Goal: Entertainment & Leisure: Browse casually

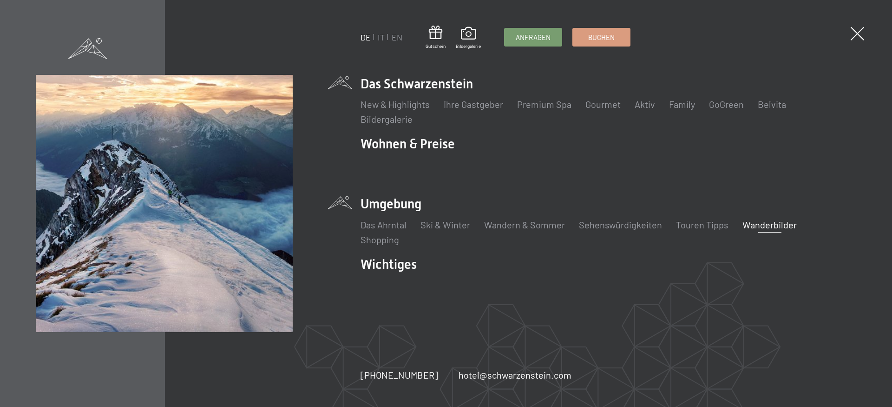
click at [758, 221] on link "Wanderbilder" at bounding box center [770, 224] width 54 height 11
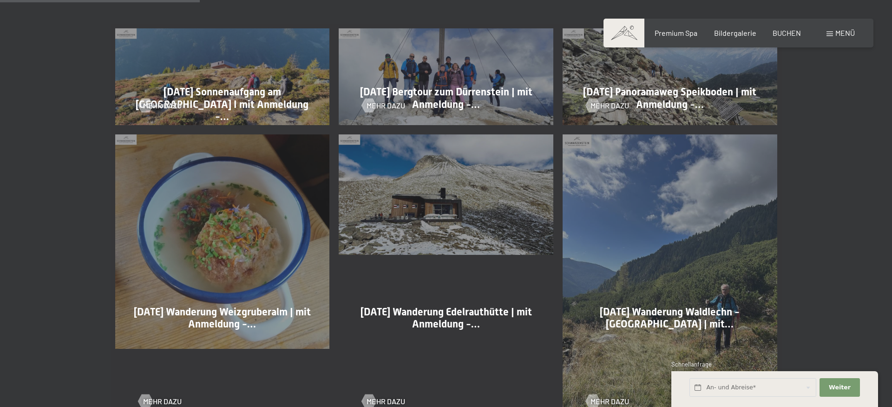
scroll to position [616, 0]
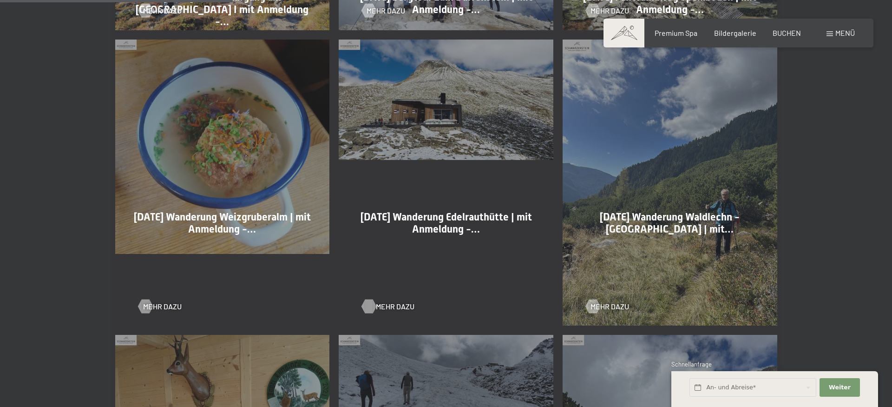
click at [367, 304] on div at bounding box center [369, 306] width 8 height 14
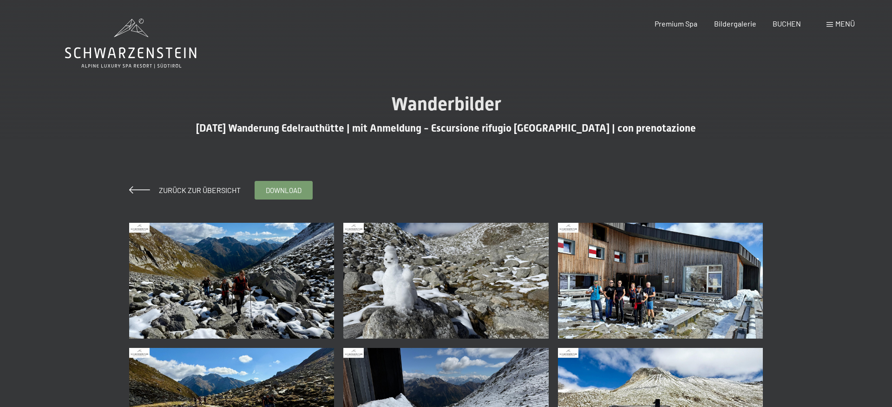
click at [642, 296] on img at bounding box center [660, 280] width 205 height 115
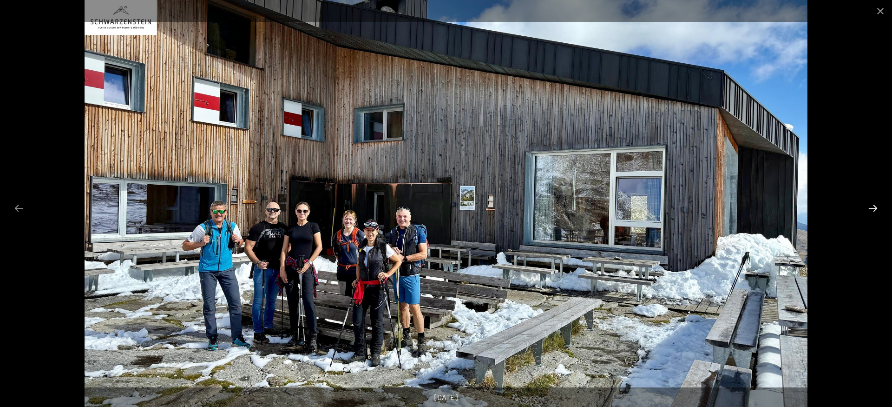
click at [869, 206] on button "Next slide" at bounding box center [873, 208] width 20 height 18
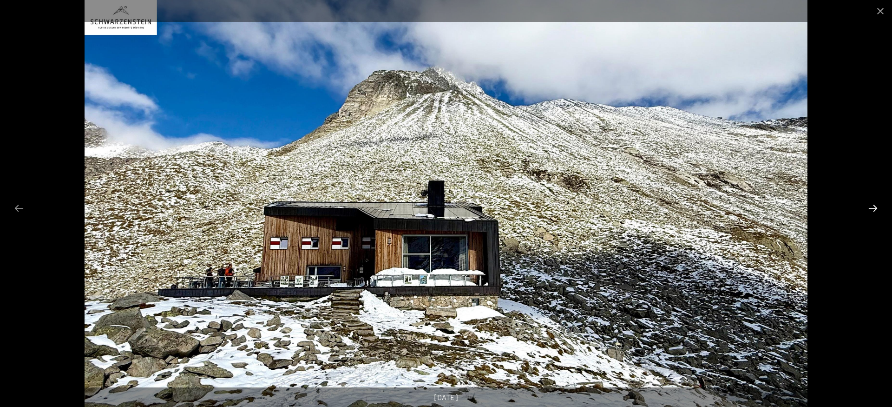
click at [869, 206] on button "Next slide" at bounding box center [873, 208] width 20 height 18
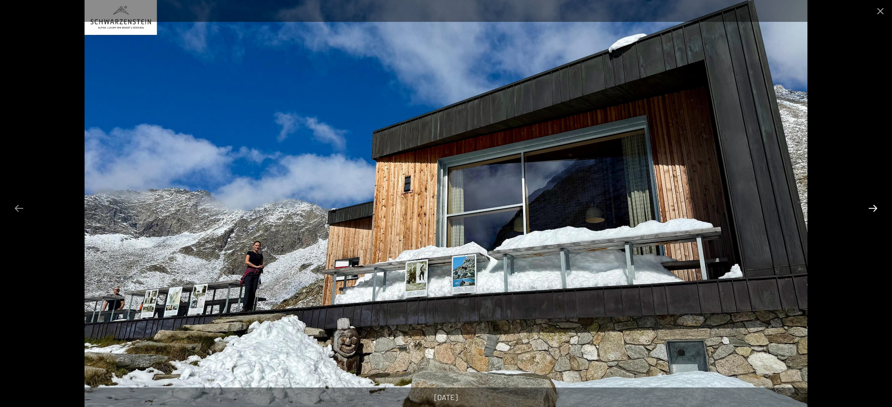
click at [869, 206] on button "Next slide" at bounding box center [873, 208] width 20 height 18
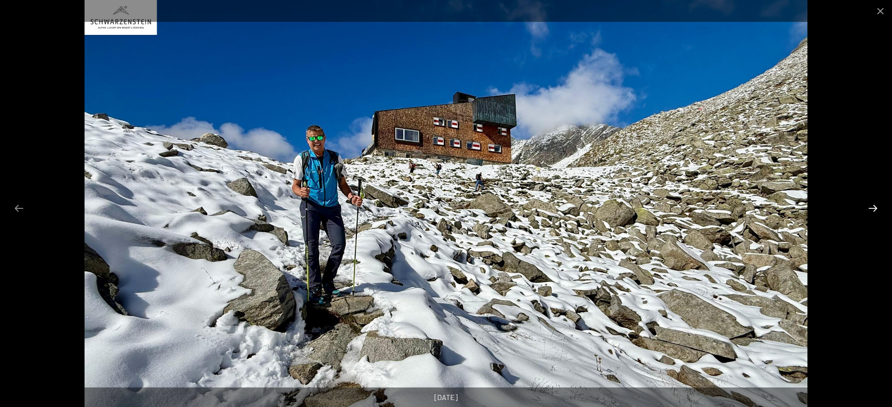
click at [869, 206] on button "Next slide" at bounding box center [873, 208] width 20 height 18
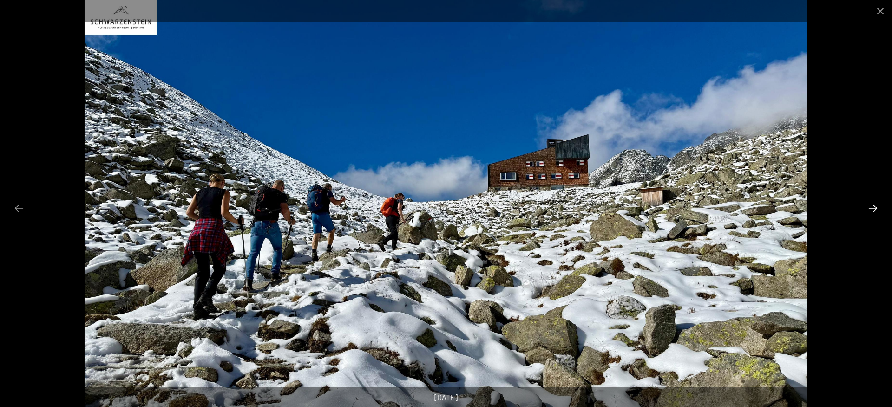
click at [869, 206] on button "Next slide" at bounding box center [873, 208] width 20 height 18
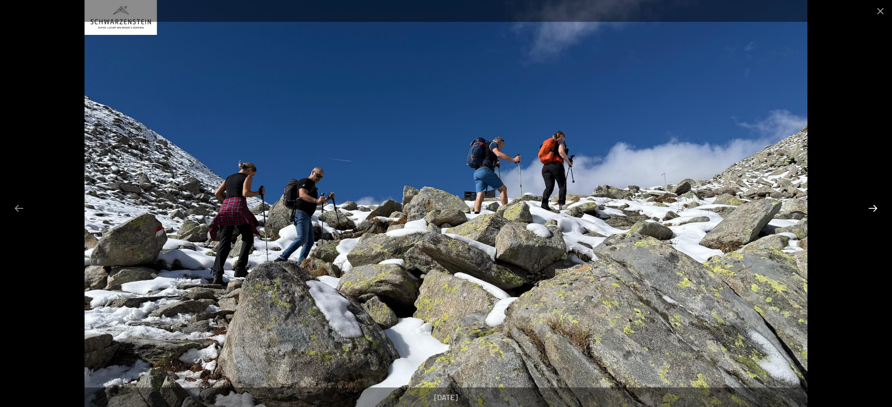
click at [869, 206] on button "Next slide" at bounding box center [873, 208] width 20 height 18
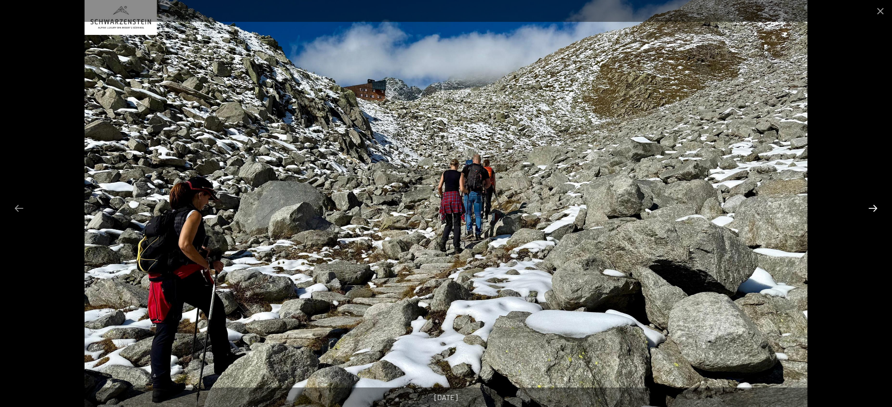
click at [869, 206] on button "Next slide" at bounding box center [873, 208] width 20 height 18
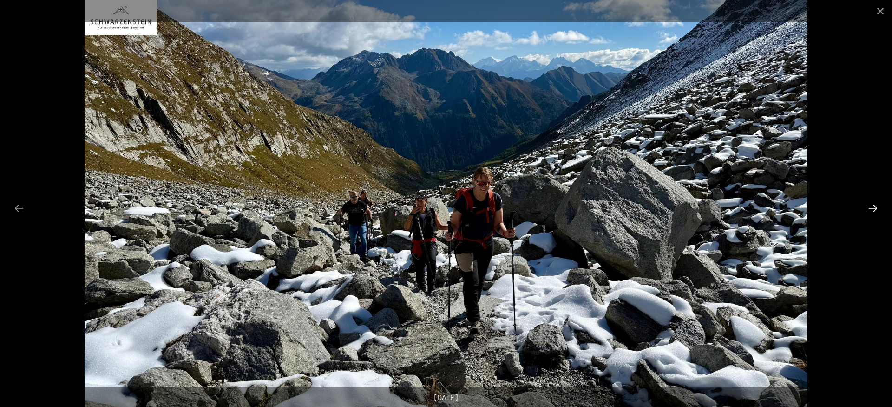
click at [869, 206] on button "Next slide" at bounding box center [873, 208] width 20 height 18
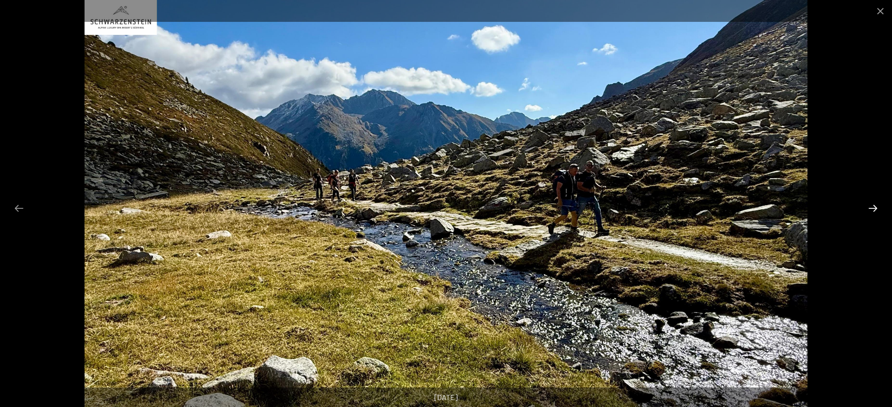
click at [869, 206] on button "Next slide" at bounding box center [873, 208] width 20 height 18
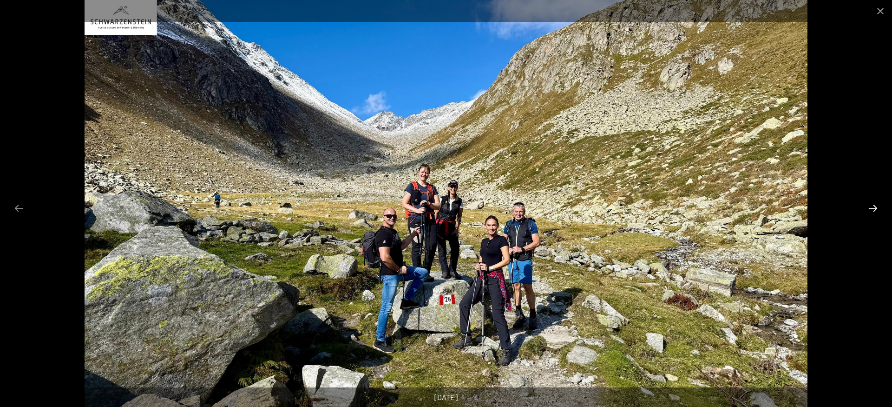
click at [869, 206] on button "Next slide" at bounding box center [873, 208] width 20 height 18
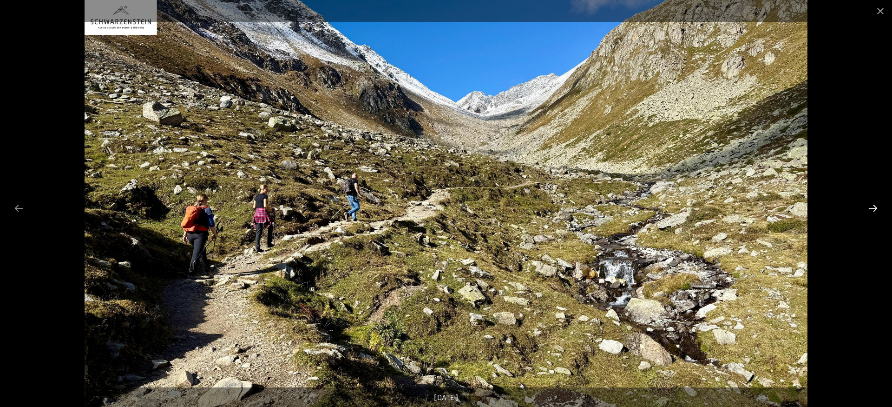
click at [869, 206] on button "Next slide" at bounding box center [873, 208] width 20 height 18
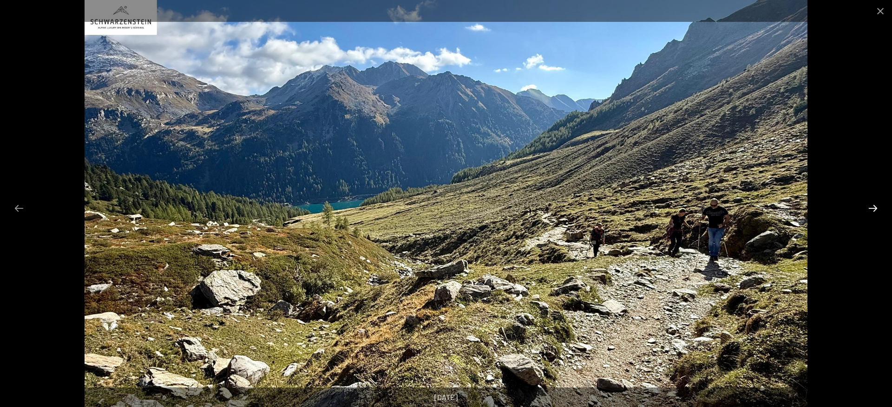
click at [869, 206] on button "Next slide" at bounding box center [873, 208] width 20 height 18
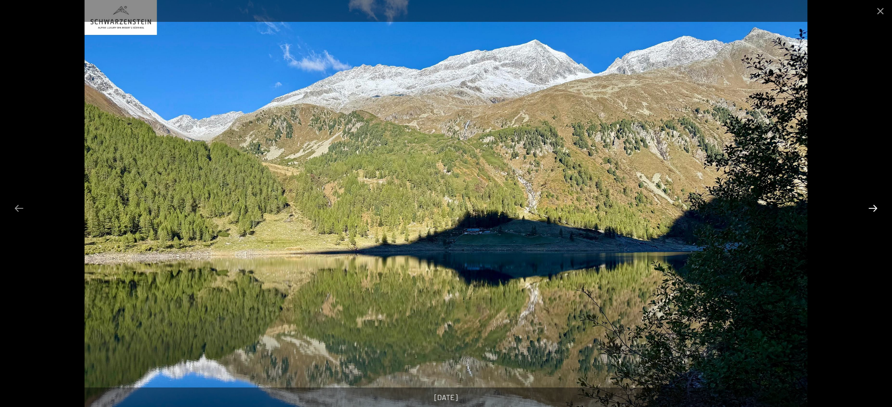
click at [869, 206] on button "Next slide" at bounding box center [873, 208] width 20 height 18
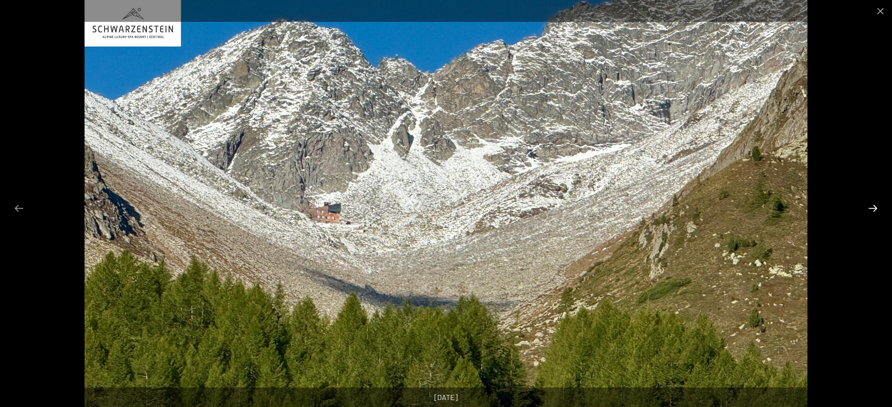
click at [869, 206] on button "Next slide" at bounding box center [873, 208] width 20 height 18
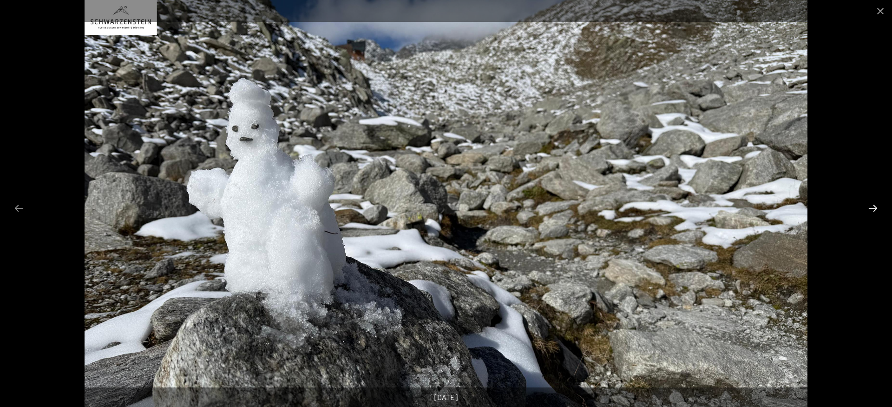
click at [869, 206] on button "Next slide" at bounding box center [873, 208] width 20 height 18
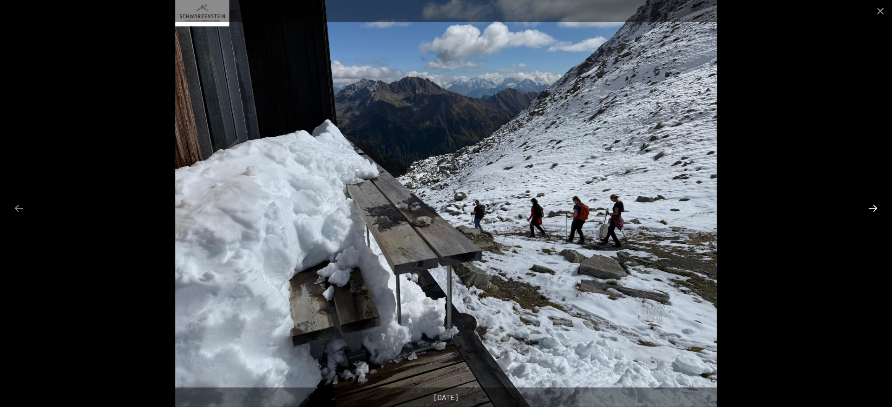
click at [869, 206] on button "Next slide" at bounding box center [873, 208] width 20 height 18
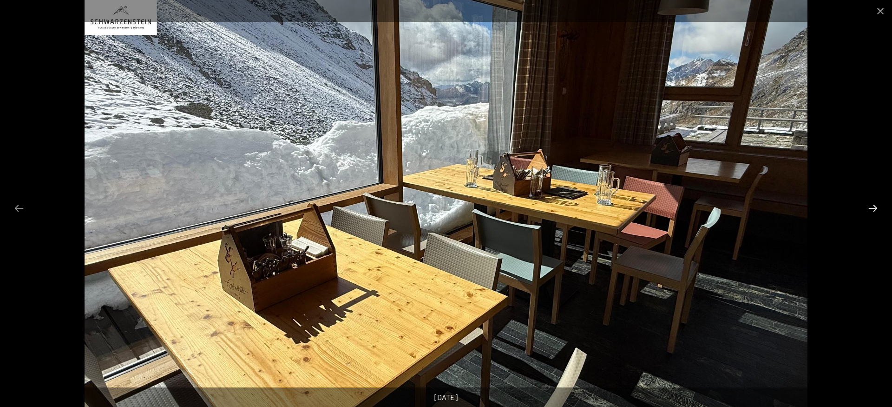
click at [869, 206] on button "Next slide" at bounding box center [873, 208] width 20 height 18
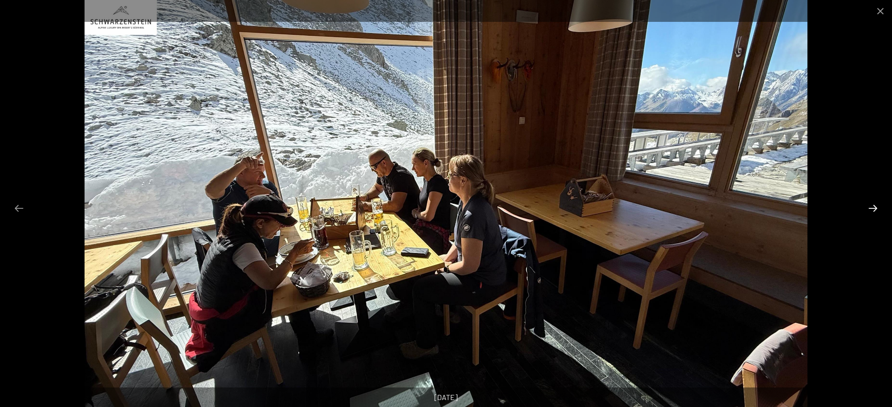
click at [869, 206] on button "Next slide" at bounding box center [873, 208] width 20 height 18
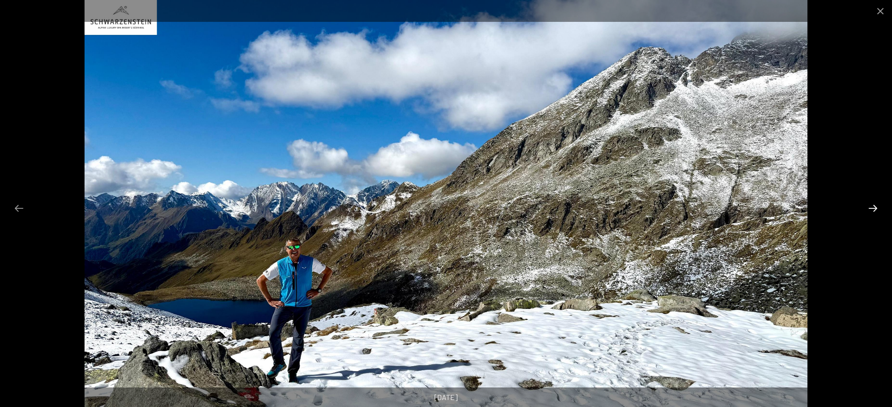
click at [869, 206] on button "Next slide" at bounding box center [873, 208] width 20 height 18
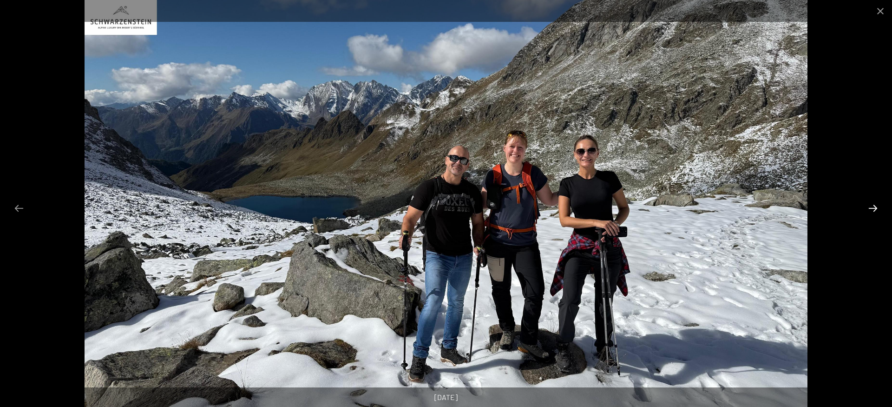
click at [869, 206] on button "Next slide" at bounding box center [873, 208] width 20 height 18
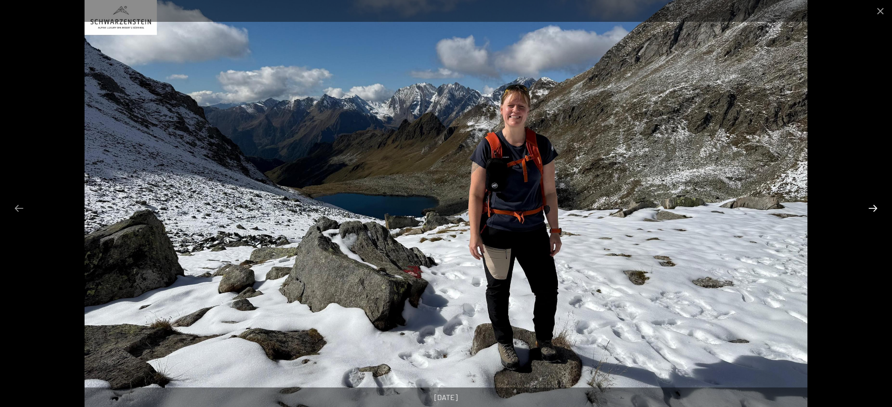
click at [869, 206] on button "Next slide" at bounding box center [873, 208] width 20 height 18
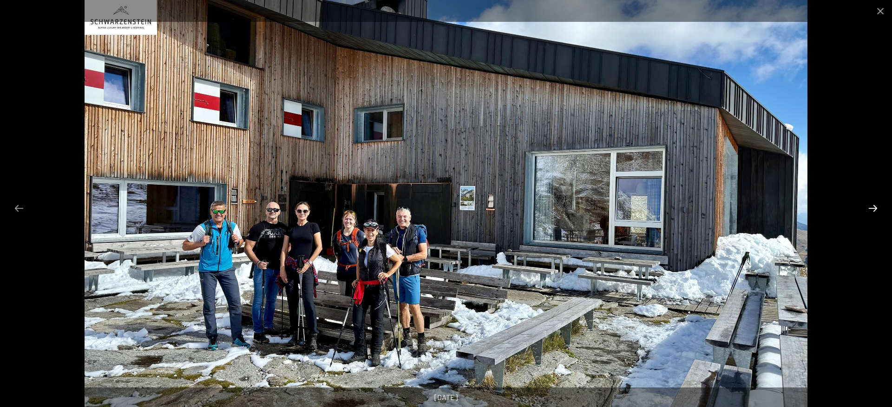
click at [869, 206] on button "Next slide" at bounding box center [873, 208] width 20 height 18
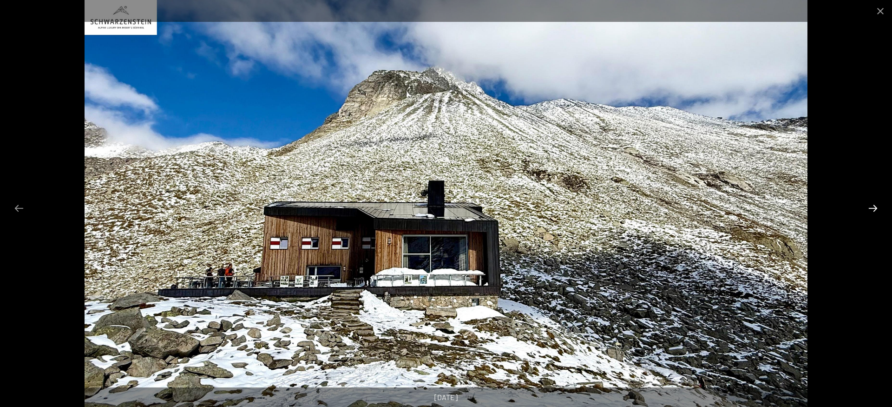
click at [869, 206] on button "Next slide" at bounding box center [873, 208] width 20 height 18
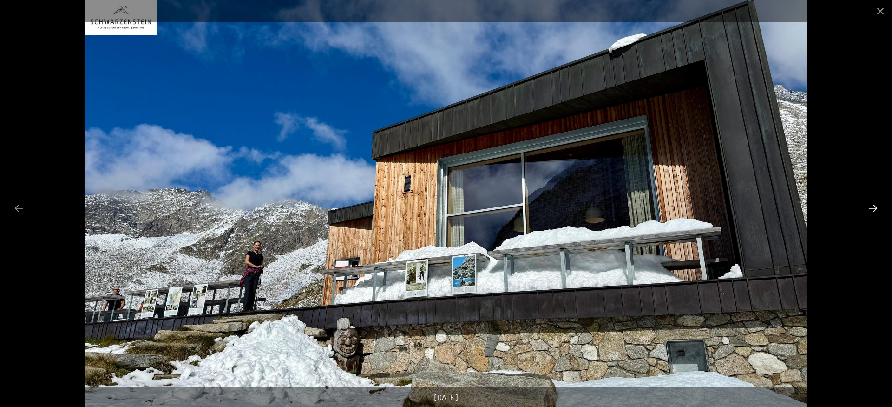
click at [869, 206] on button "Next slide" at bounding box center [873, 208] width 20 height 18
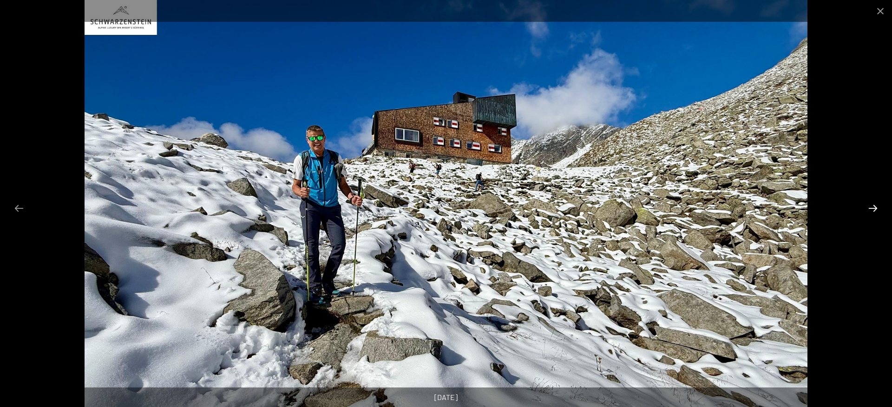
click at [869, 206] on button "Next slide" at bounding box center [873, 208] width 20 height 18
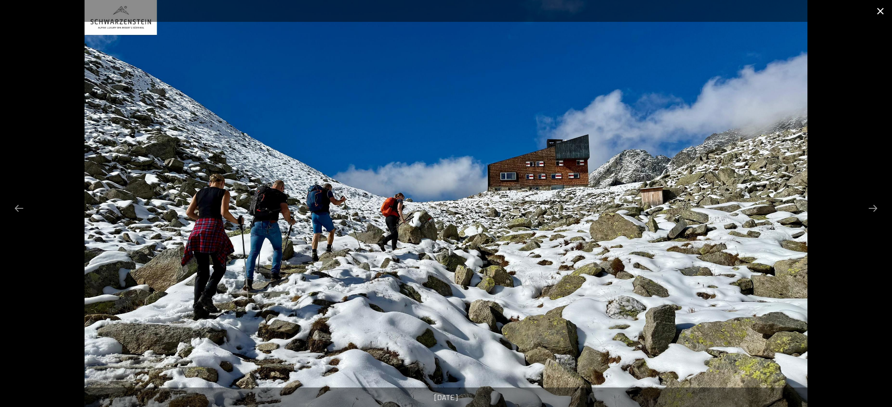
click at [879, 16] on button "Close gallery" at bounding box center [880, 11] width 23 height 22
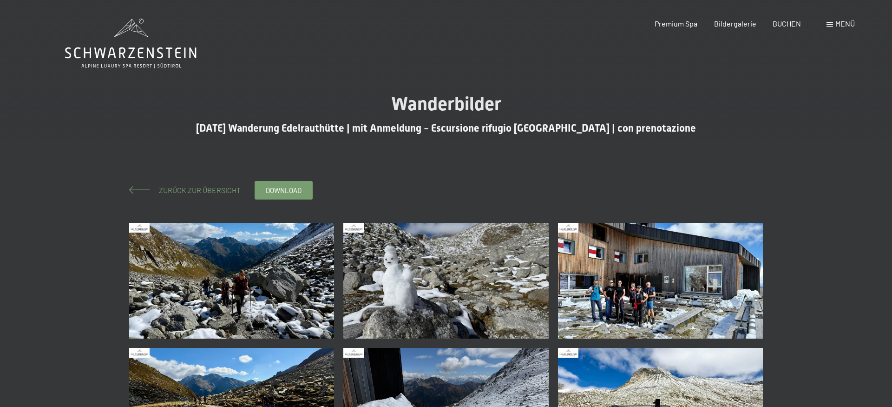
click at [198, 186] on span "Zurück zur Übersicht" at bounding box center [196, 189] width 89 height 9
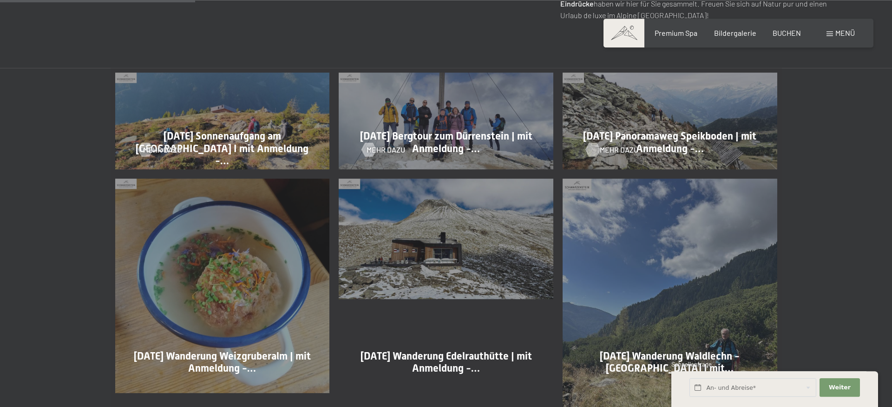
scroll to position [521, 0]
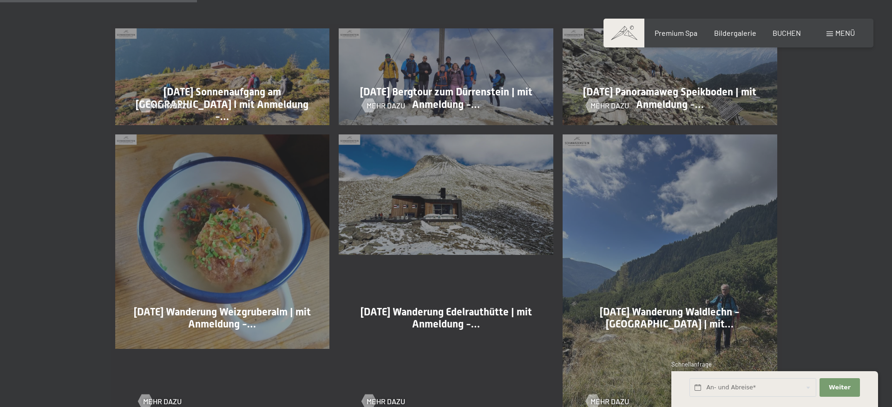
click at [142, 106] on div at bounding box center [145, 106] width 8 height 14
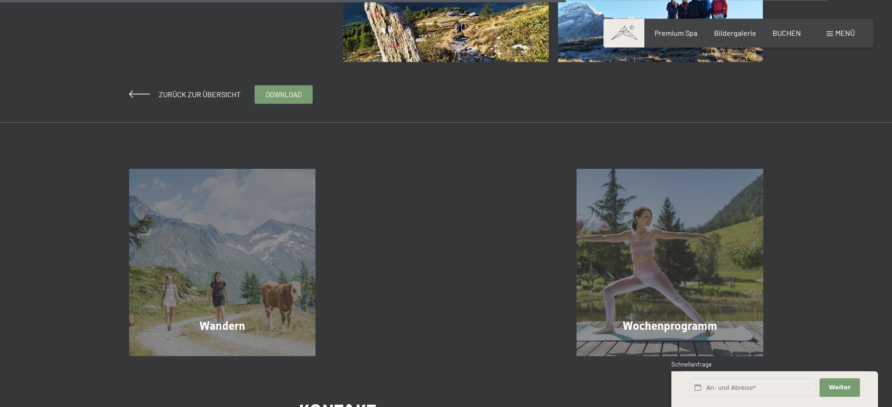
scroll to position [569, 0]
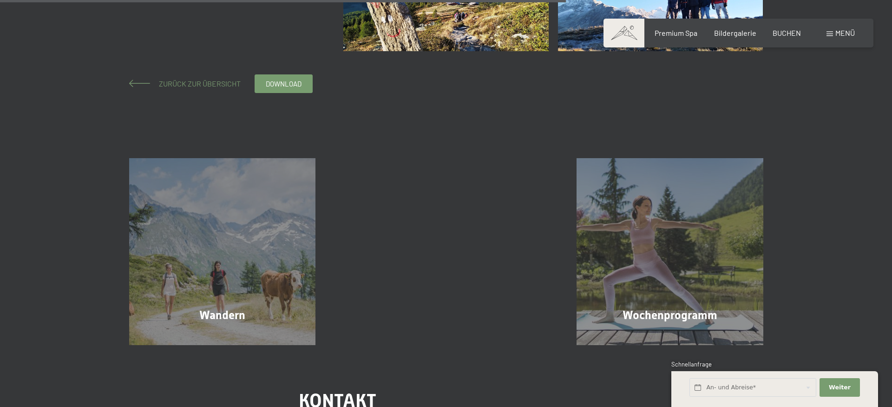
click at [210, 80] on span "Zurück zur Übersicht" at bounding box center [196, 83] width 89 height 9
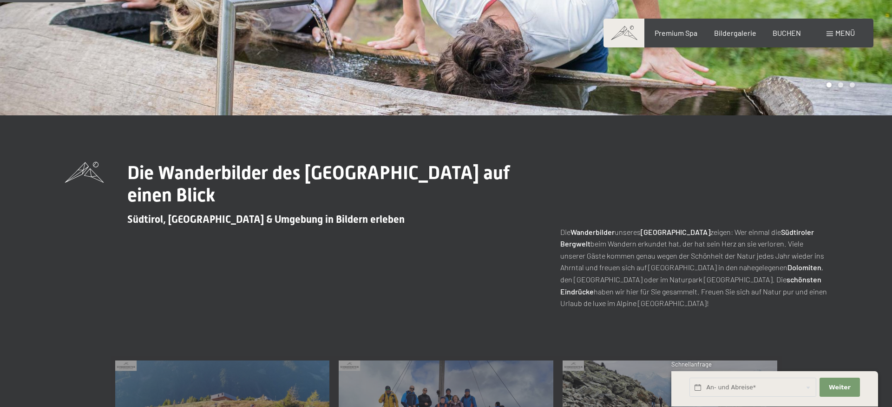
scroll to position [379, 0]
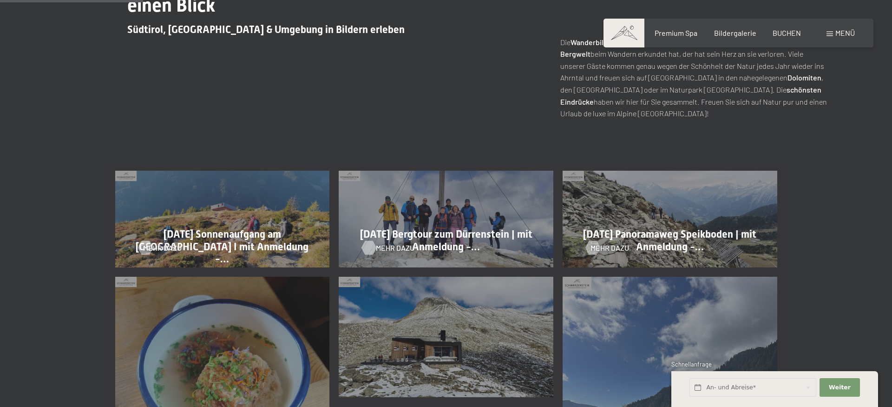
click at [365, 245] on div at bounding box center [369, 248] width 8 height 14
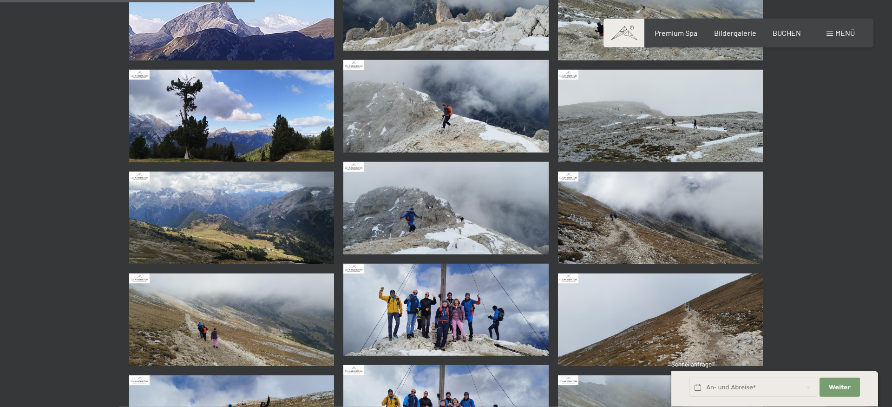
scroll to position [616, 0]
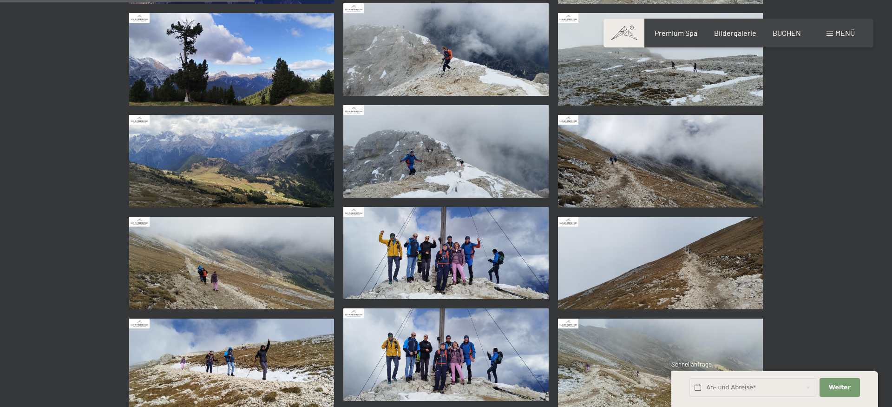
click at [463, 242] on img at bounding box center [445, 253] width 205 height 92
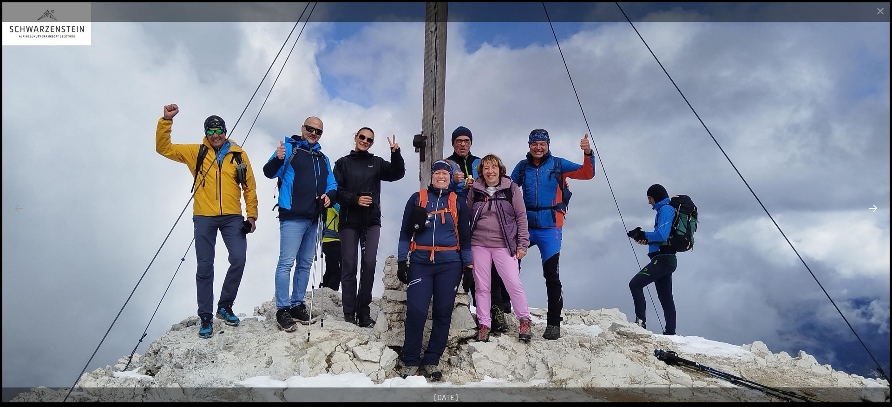
click at [881, 212] on button "Next slide" at bounding box center [873, 208] width 20 height 18
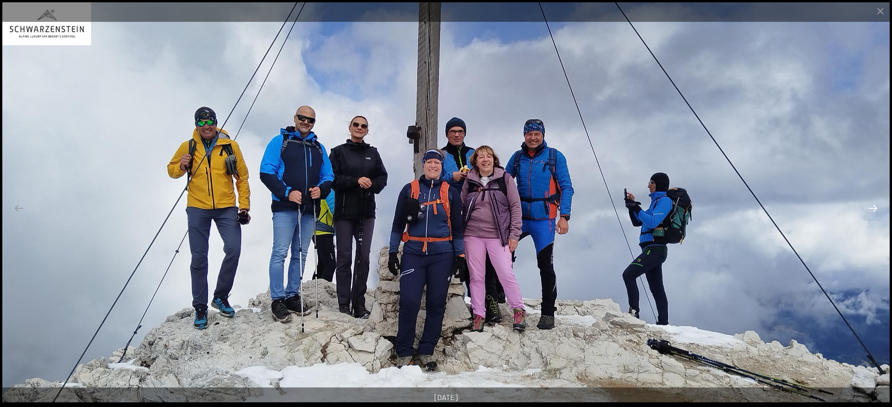
click at [881, 212] on button "Next slide" at bounding box center [873, 208] width 20 height 18
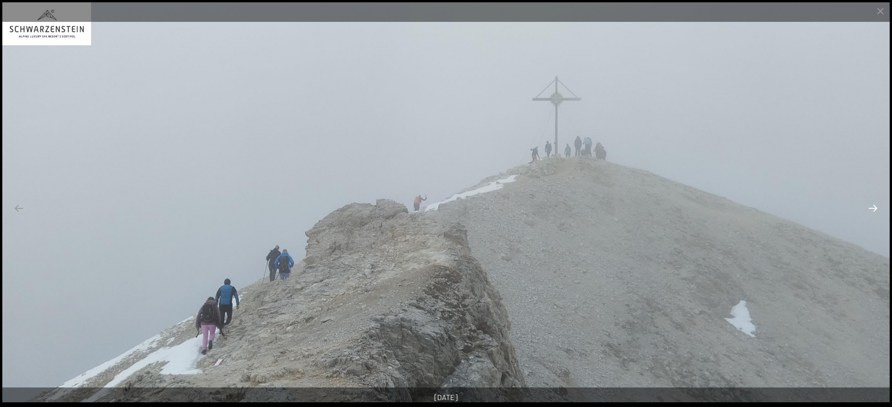
click at [881, 212] on button "Next slide" at bounding box center [873, 208] width 20 height 18
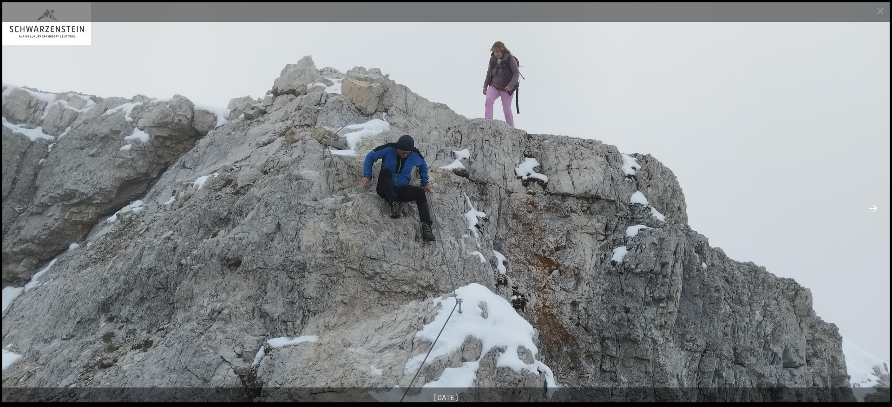
click at [877, 210] on button "Next slide" at bounding box center [873, 208] width 20 height 18
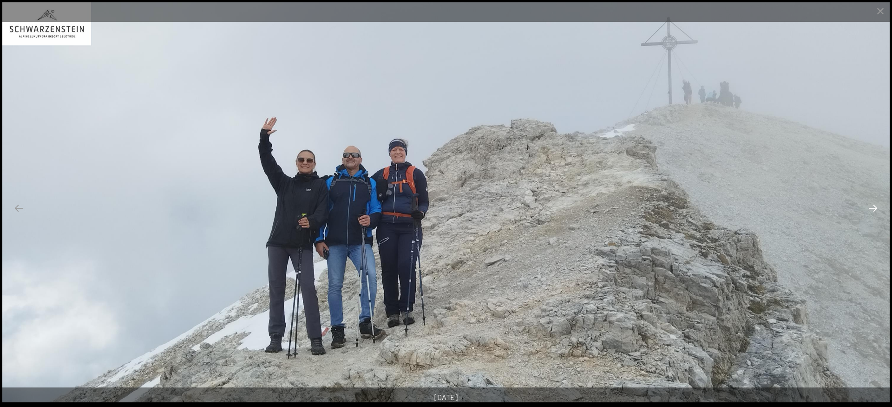
click at [877, 210] on button "Next slide" at bounding box center [873, 208] width 20 height 18
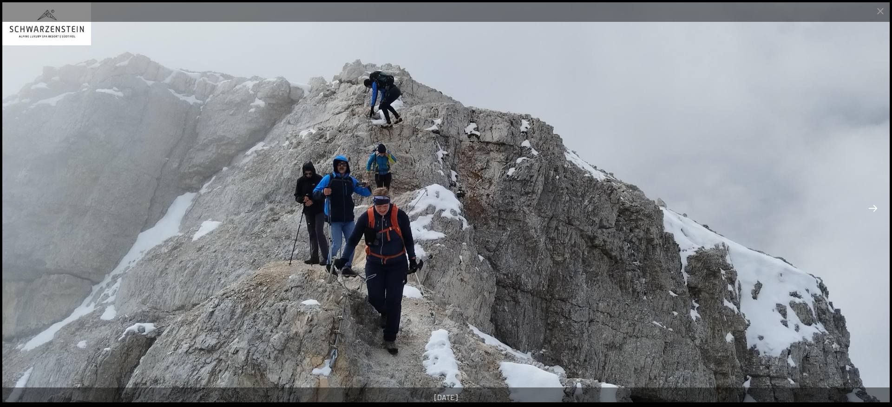
click at [877, 210] on button "Next slide" at bounding box center [873, 208] width 20 height 18
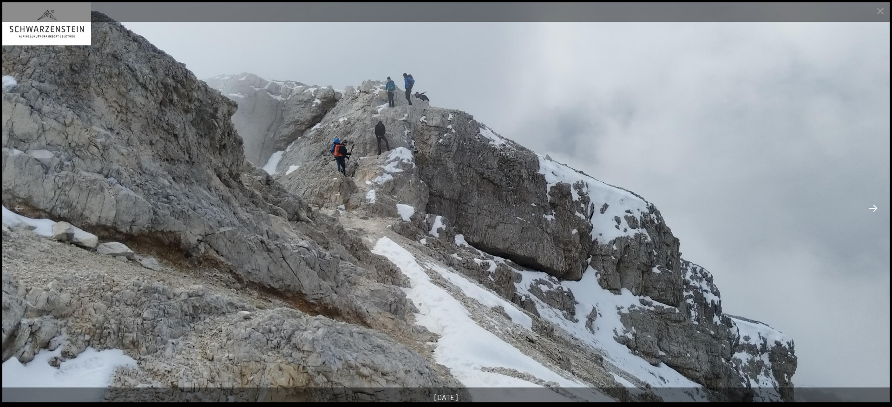
click at [877, 210] on button "Next slide" at bounding box center [873, 208] width 20 height 18
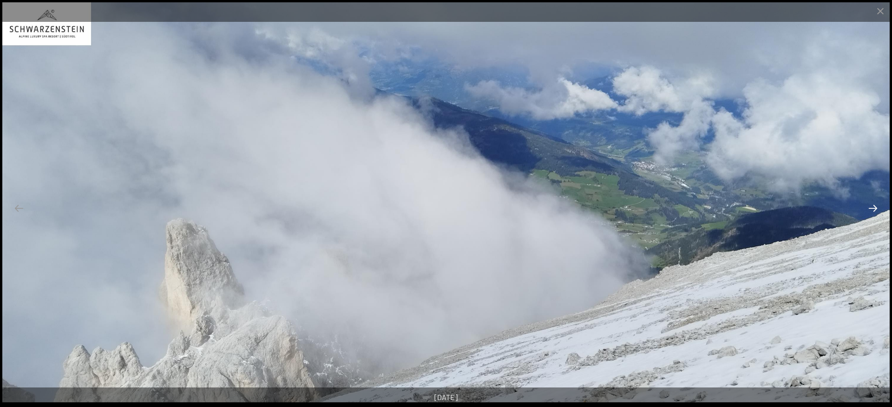
click at [877, 210] on button "Next slide" at bounding box center [873, 208] width 20 height 18
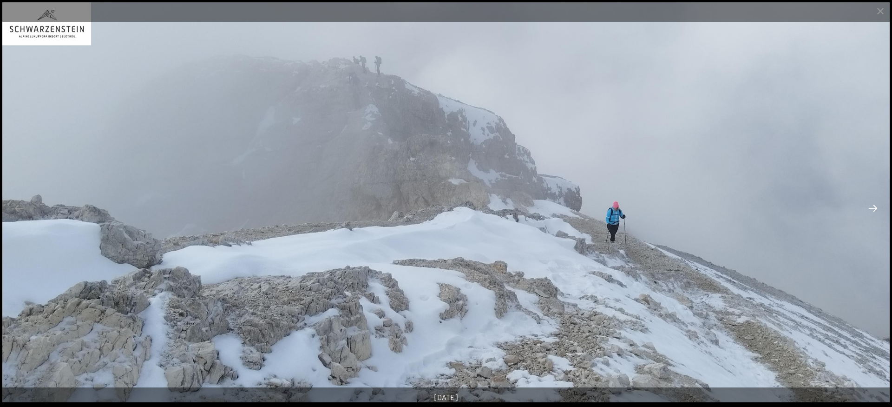
click at [877, 210] on button "Next slide" at bounding box center [873, 208] width 20 height 18
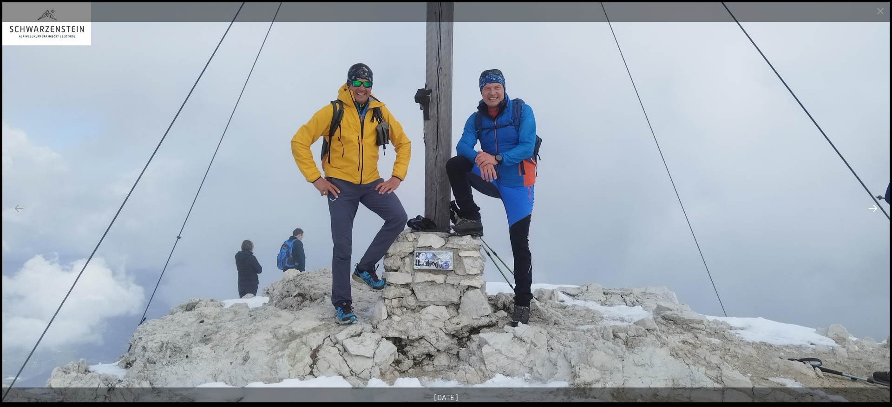
click at [877, 210] on button "Next slide" at bounding box center [873, 208] width 20 height 18
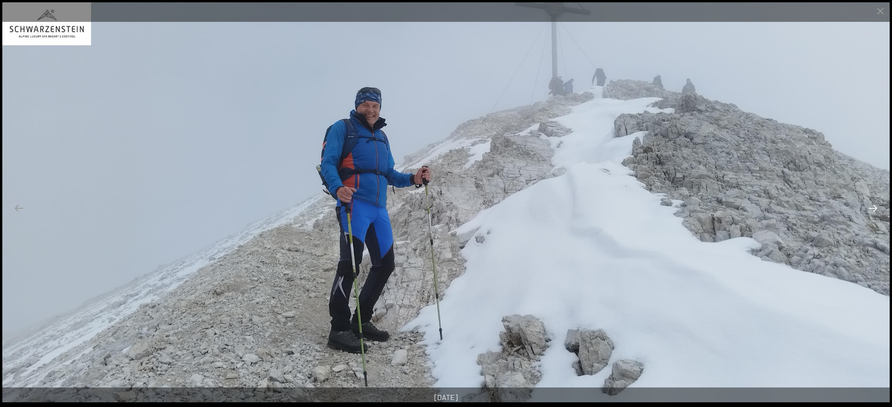
click at [877, 210] on button "Next slide" at bounding box center [873, 208] width 20 height 18
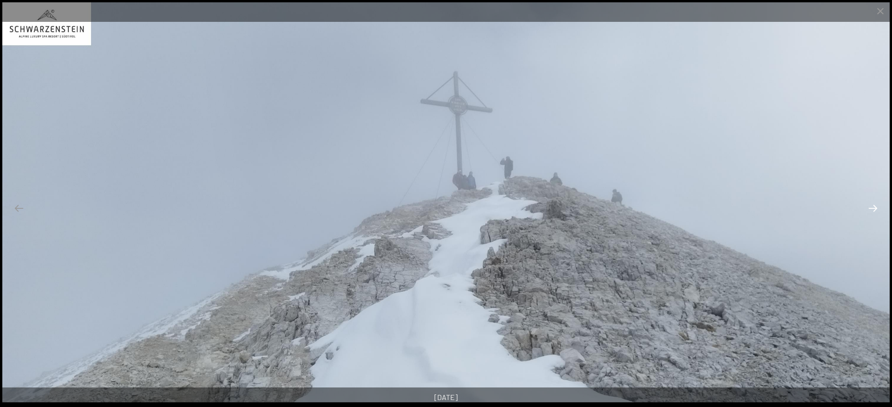
click at [877, 210] on button "Next slide" at bounding box center [873, 208] width 20 height 18
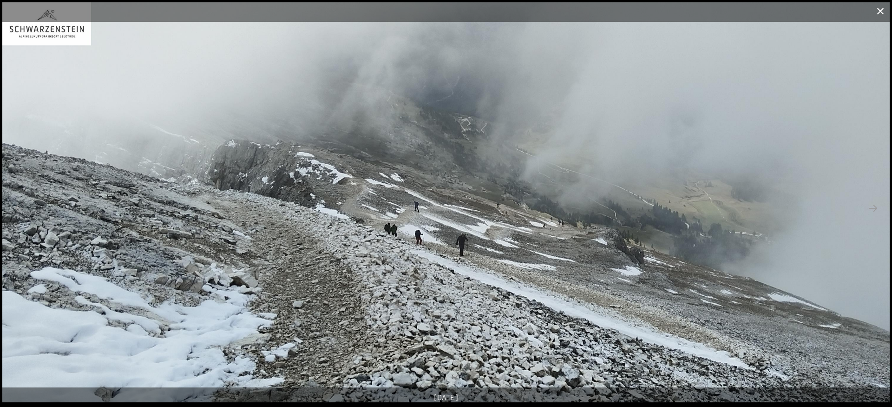
click at [878, 10] on button "Close gallery" at bounding box center [880, 11] width 23 height 22
